Goal: Navigation & Orientation: Find specific page/section

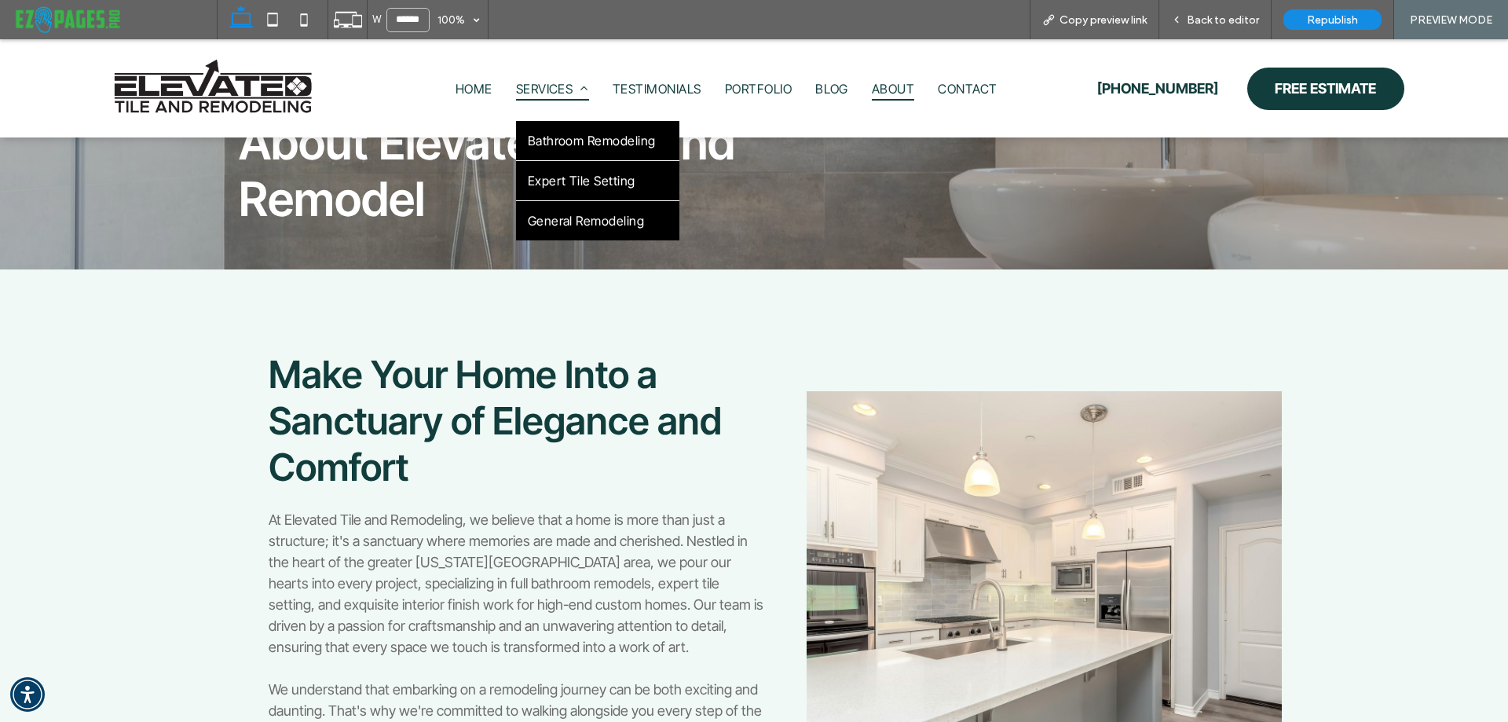
click at [559, 79] on span "Services" at bounding box center [552, 89] width 73 height 24
